Goal: Information Seeking & Learning: Learn about a topic

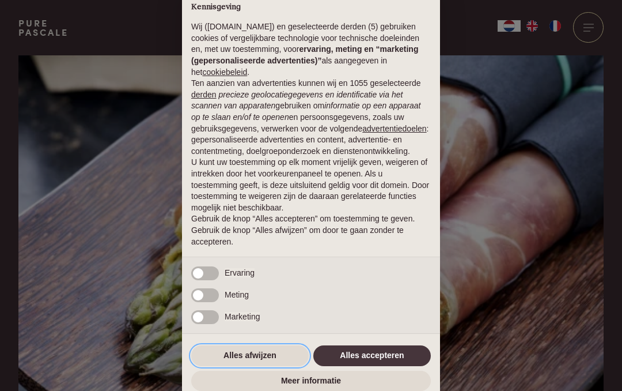
click at [237, 353] on button "Alles afwijzen" at bounding box center [250, 355] width 118 height 21
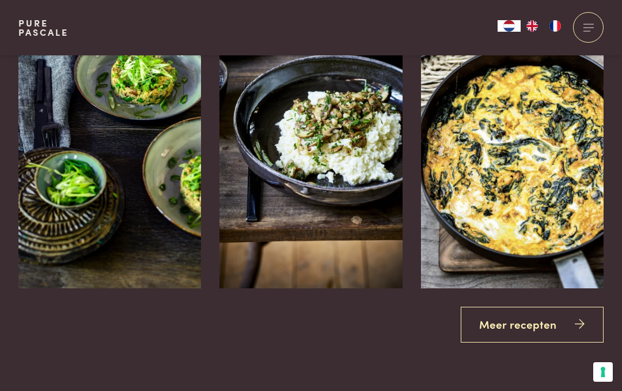
scroll to position [1975, 0]
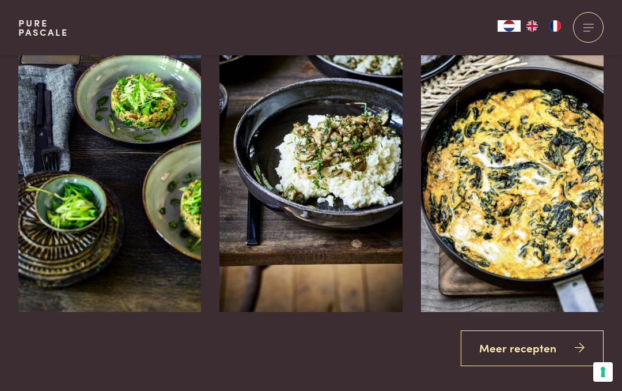
click at [510, 339] on link "Meer recepten" at bounding box center [532, 348] width 143 height 36
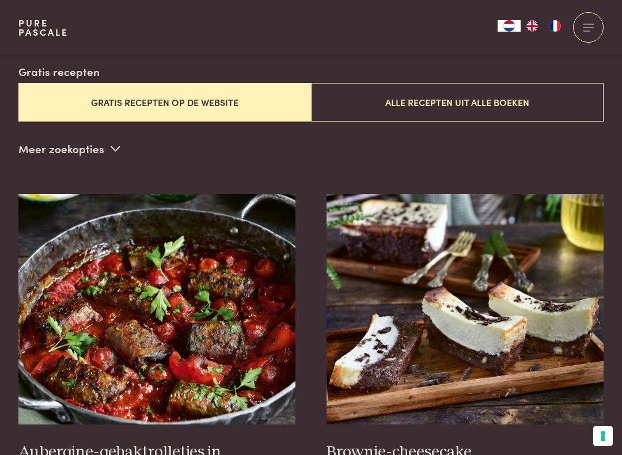
click at [100, 99] on button "Gratis recepten op de website" at bounding box center [164, 102] width 293 height 39
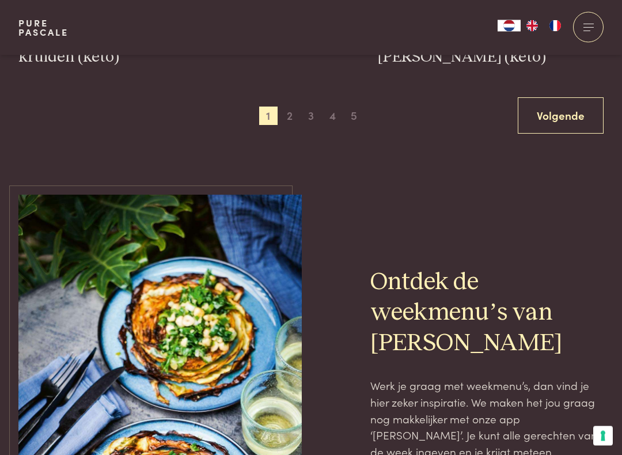
scroll to position [2311, 0]
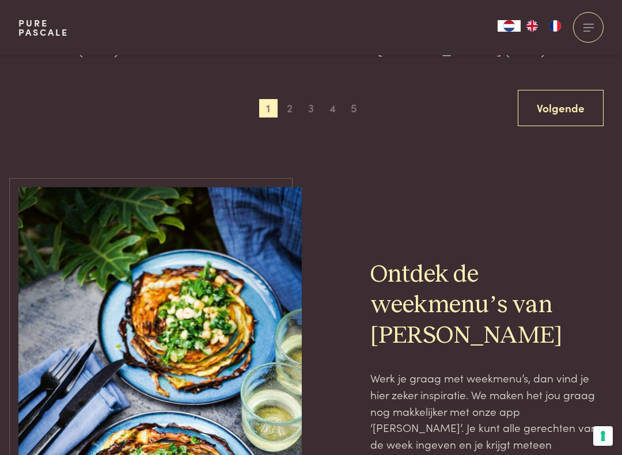
click at [282, 99] on span "2" at bounding box center [290, 108] width 18 height 18
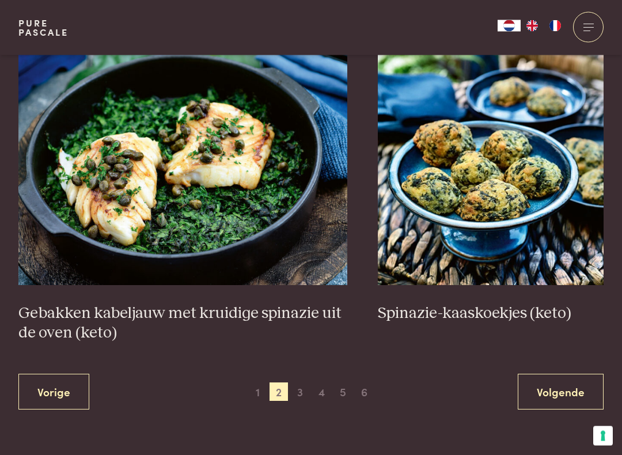
scroll to position [2008, 0]
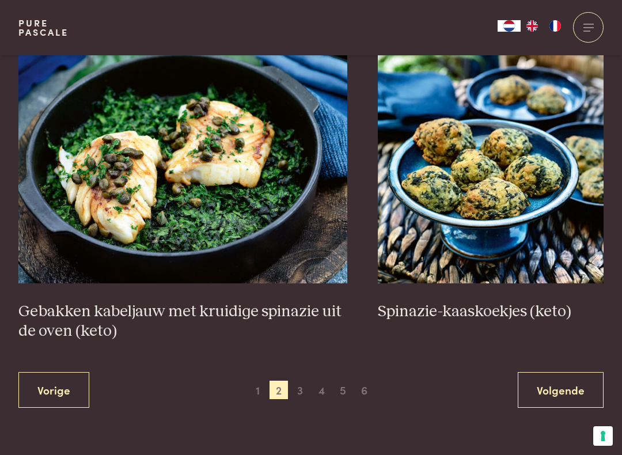
click at [555, 388] on link "Volgende" at bounding box center [561, 390] width 86 height 36
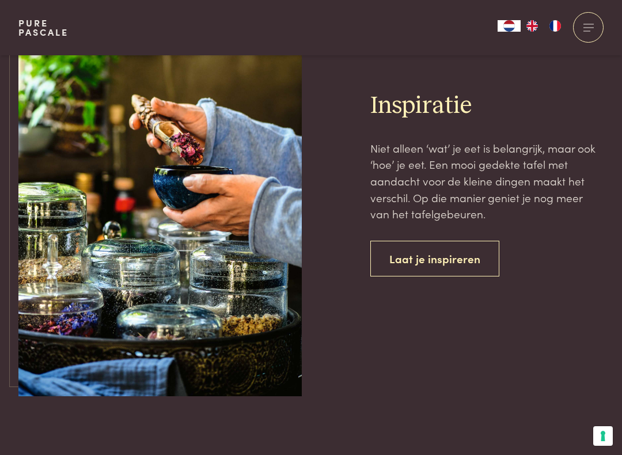
scroll to position [4447, 0]
